Goal: Information Seeking & Learning: Learn about a topic

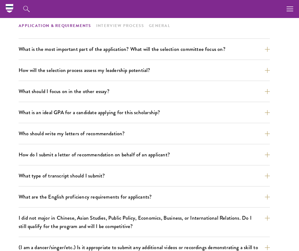
scroll to position [119, 0]
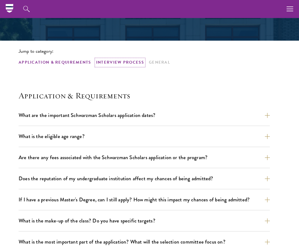
click at [98, 63] on link "Interview Process" at bounding box center [120, 62] width 48 height 7
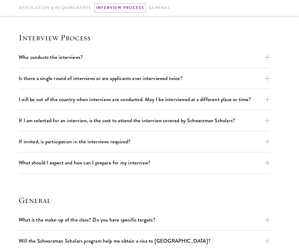
scroll to position [639, 0]
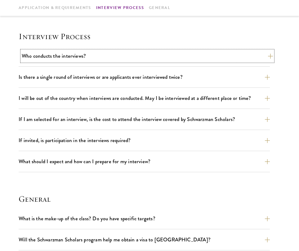
click at [94, 55] on button "Who conducts the interviews?" at bounding box center [147, 55] width 251 height 11
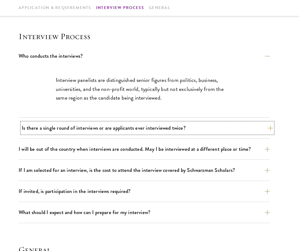
click at [84, 127] on button "Is there a single round of interviews or are applicants ever interviewed twice?" at bounding box center [147, 127] width 251 height 11
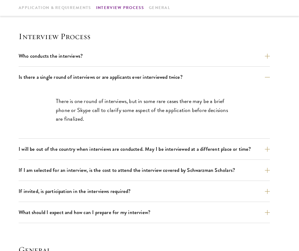
click at [83, 154] on div "I will be out of the country when interviews are conducted. May I be interviewe…" at bounding box center [144, 151] width 251 height 16
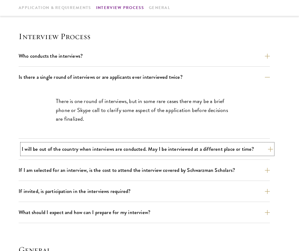
click at [82, 150] on button "I will be out of the country when interviews are conducted. May I be interviewe…" at bounding box center [147, 148] width 251 height 11
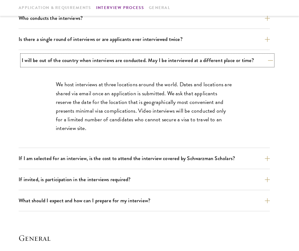
scroll to position [680, 0]
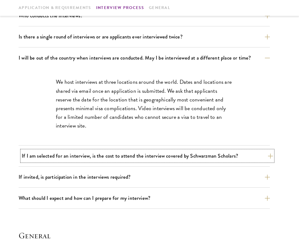
click at [82, 153] on button "If I am selected for an interview, is the cost to attend the interview covered …" at bounding box center [147, 155] width 251 height 11
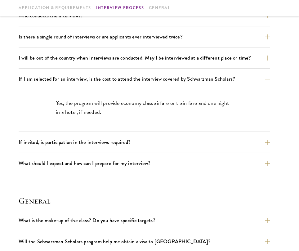
click at [82, 148] on div "If invited, is participation in the interviews required? The in-person intervie…" at bounding box center [144, 145] width 251 height 16
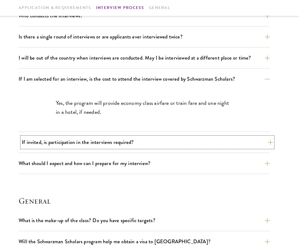
click at [82, 143] on button "If invited, is participation in the interviews required?" at bounding box center [147, 142] width 251 height 11
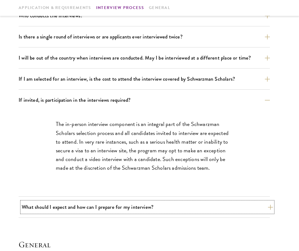
click at [81, 204] on button "What should I expect and how can I prepare for my interview?" at bounding box center [147, 206] width 251 height 11
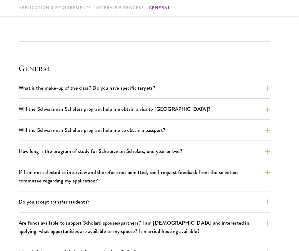
scroll to position [1169, 0]
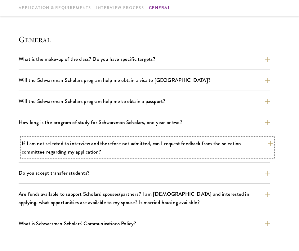
click at [42, 140] on button "If I am not selected to interview and therefore not admitted, can I request fee…" at bounding box center [147, 147] width 251 height 19
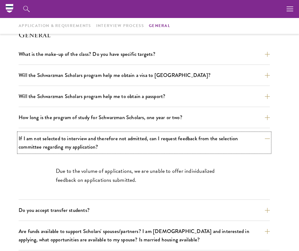
scroll to position [796, 0]
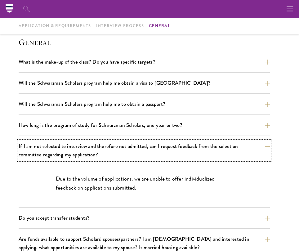
scroll to position [119, 0]
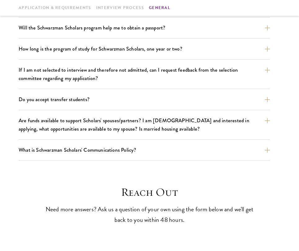
scroll to position [944, 0]
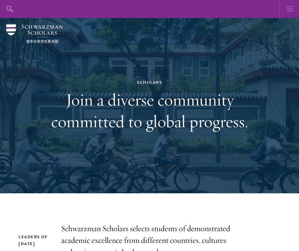
click at [288, 11] on icon "button" at bounding box center [289, 9] width 7 height 18
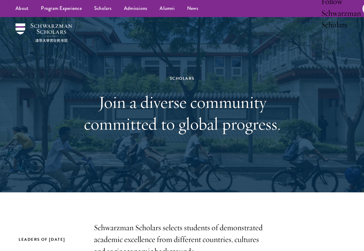
click at [163, 190] on div "Scholars Join a diverse community committed to global progress." at bounding box center [182, 104] width 327 height 175
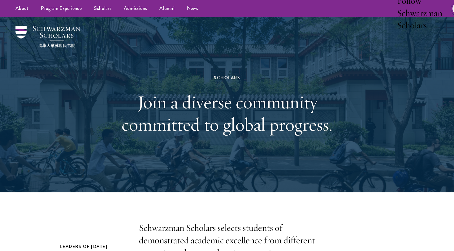
click at [298, 9] on link at bounding box center [459, 8] width 12 height 12
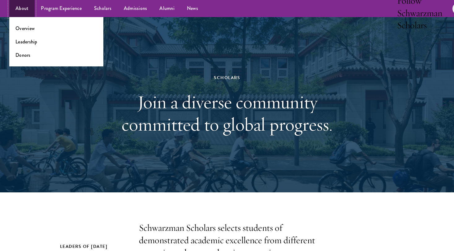
click at [22, 9] on link "About" at bounding box center [21, 8] width 25 height 17
click at [24, 27] on link "Overview" at bounding box center [24, 28] width 19 height 7
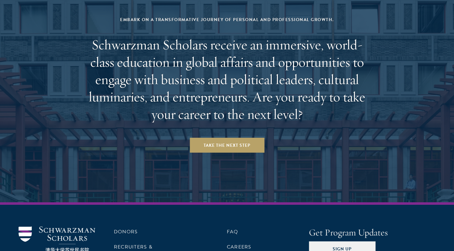
scroll to position [2587, 0]
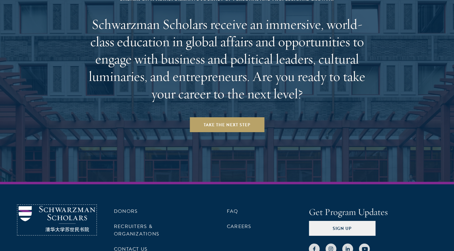
click at [79, 206] on img at bounding box center [57, 219] width 77 height 26
